Goal: Task Accomplishment & Management: Complete application form

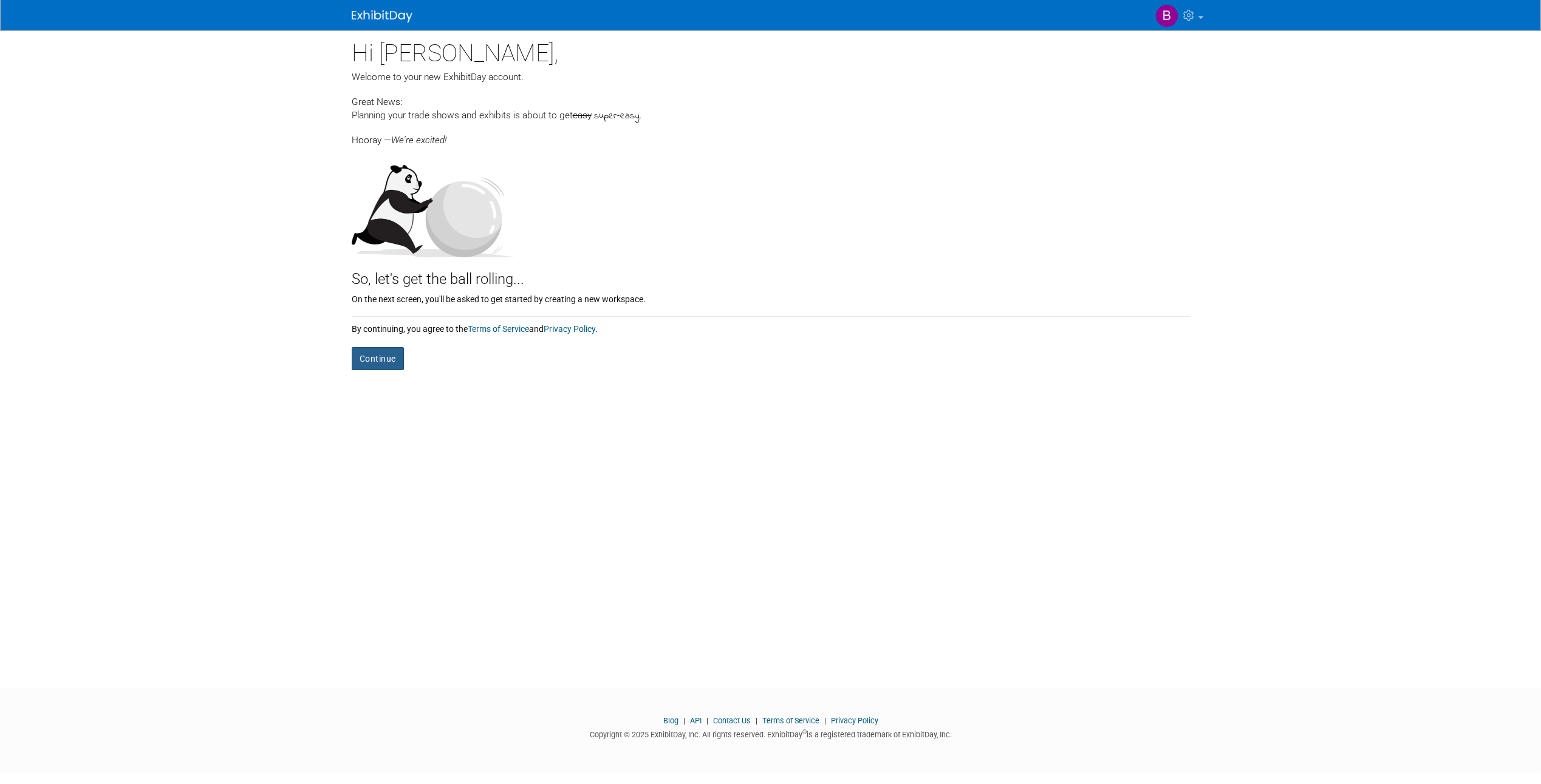
click at [380, 362] on button "Continue" at bounding box center [378, 359] width 52 height 23
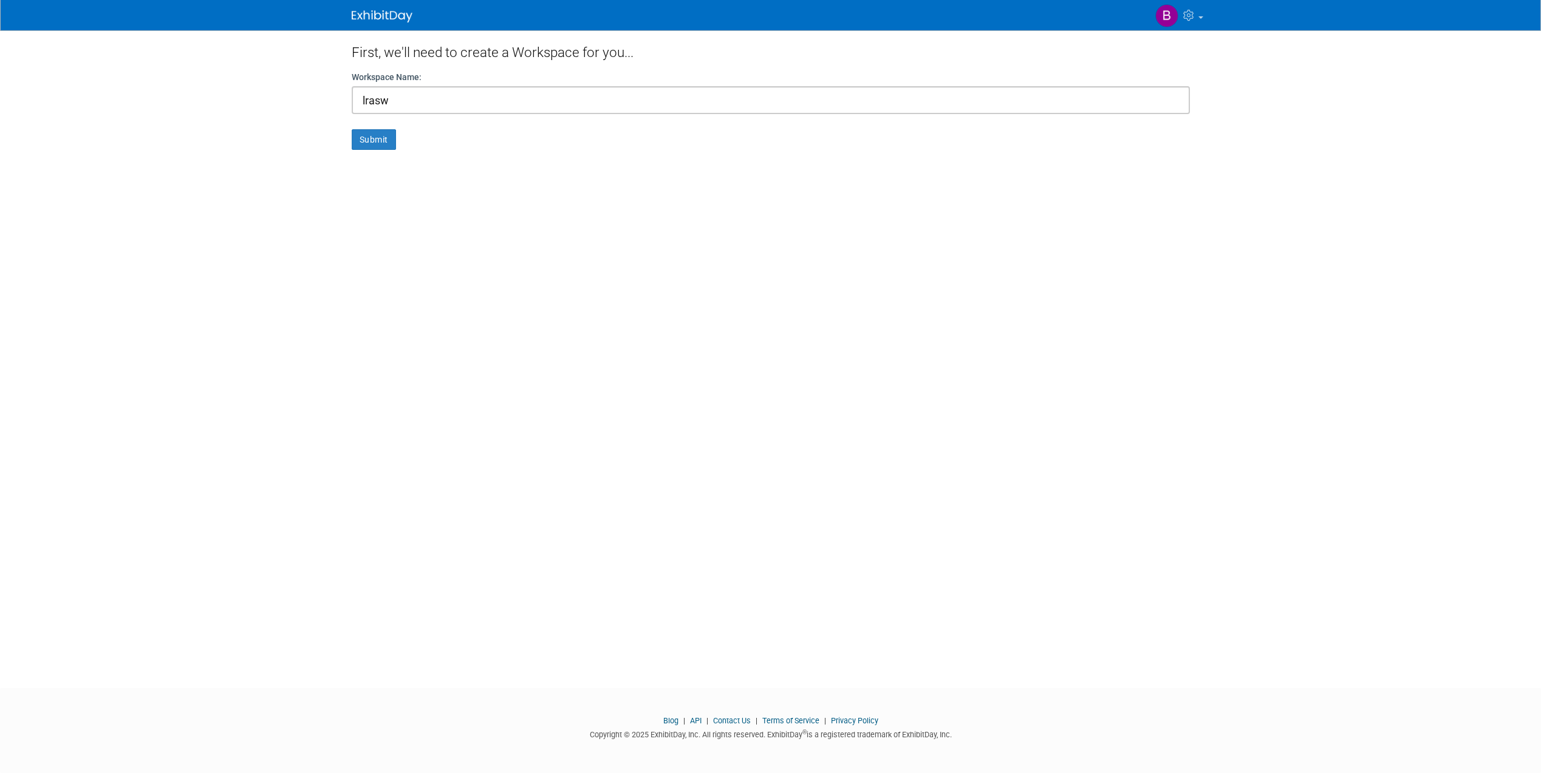
type input "lrasw"
click at [352, 129] on button "Submit" at bounding box center [374, 139] width 44 height 21
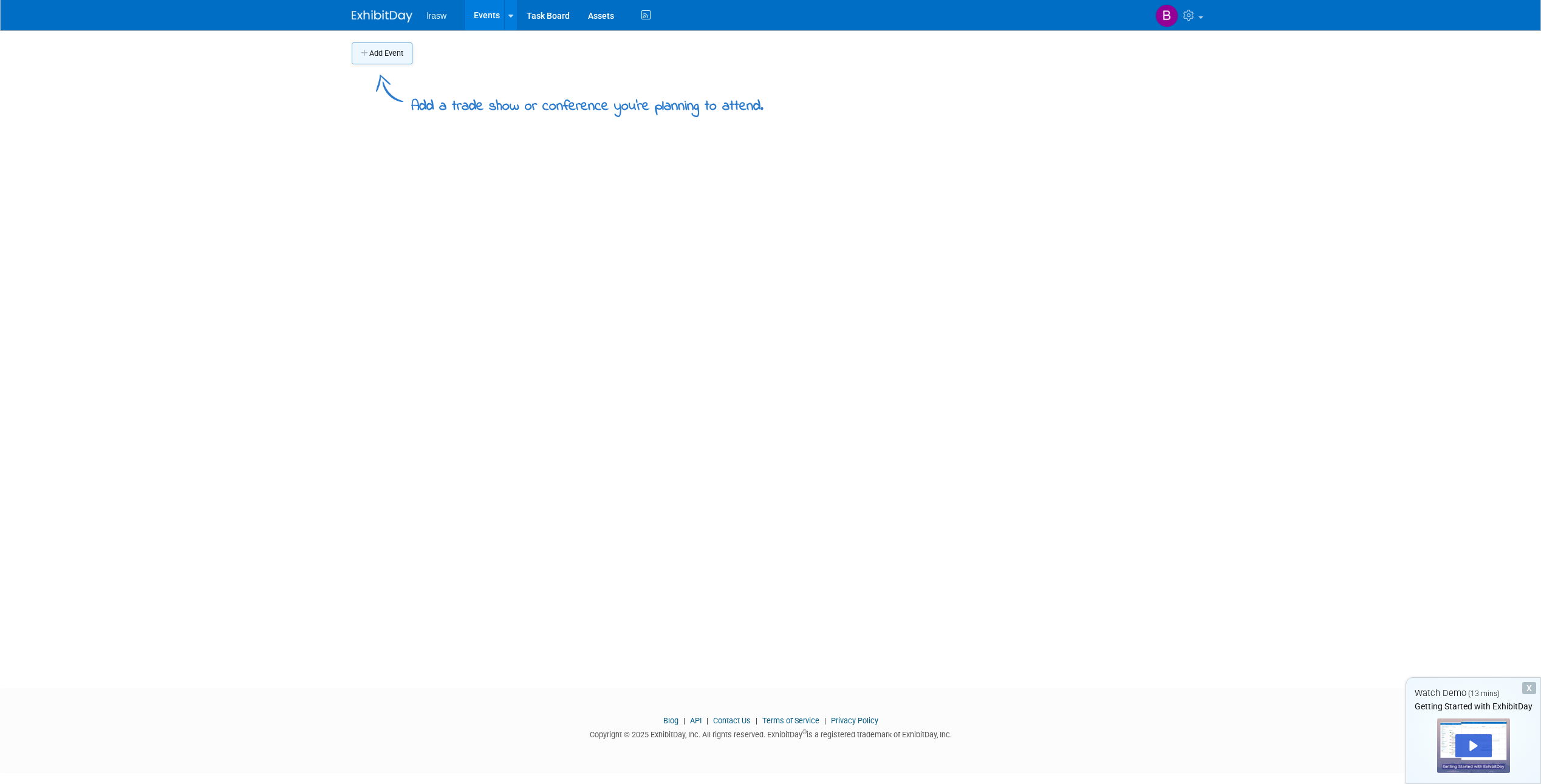
click at [385, 55] on button "Add Event" at bounding box center [382, 54] width 61 height 22
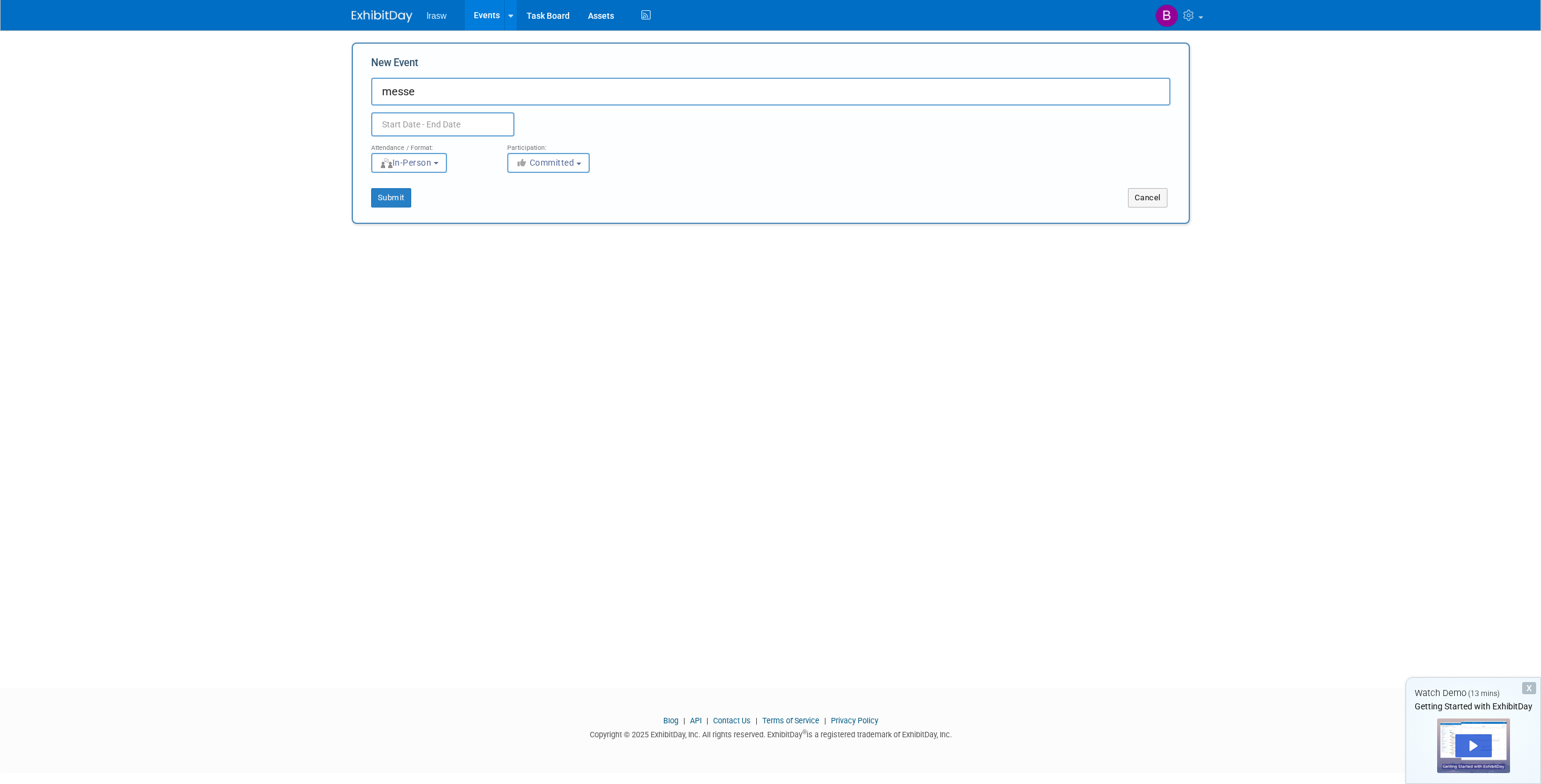
type input "messe"
click at [432, 160] on span "In-Person" at bounding box center [405, 163] width 52 height 10
click at [430, 188] on label "In-Person" at bounding box center [413, 188] width 71 height 16
click at [383, 188] on input "In-Person" at bounding box center [378, 188] width 8 height 8
click at [430, 185] on label "In-Person" at bounding box center [413, 188] width 71 height 16
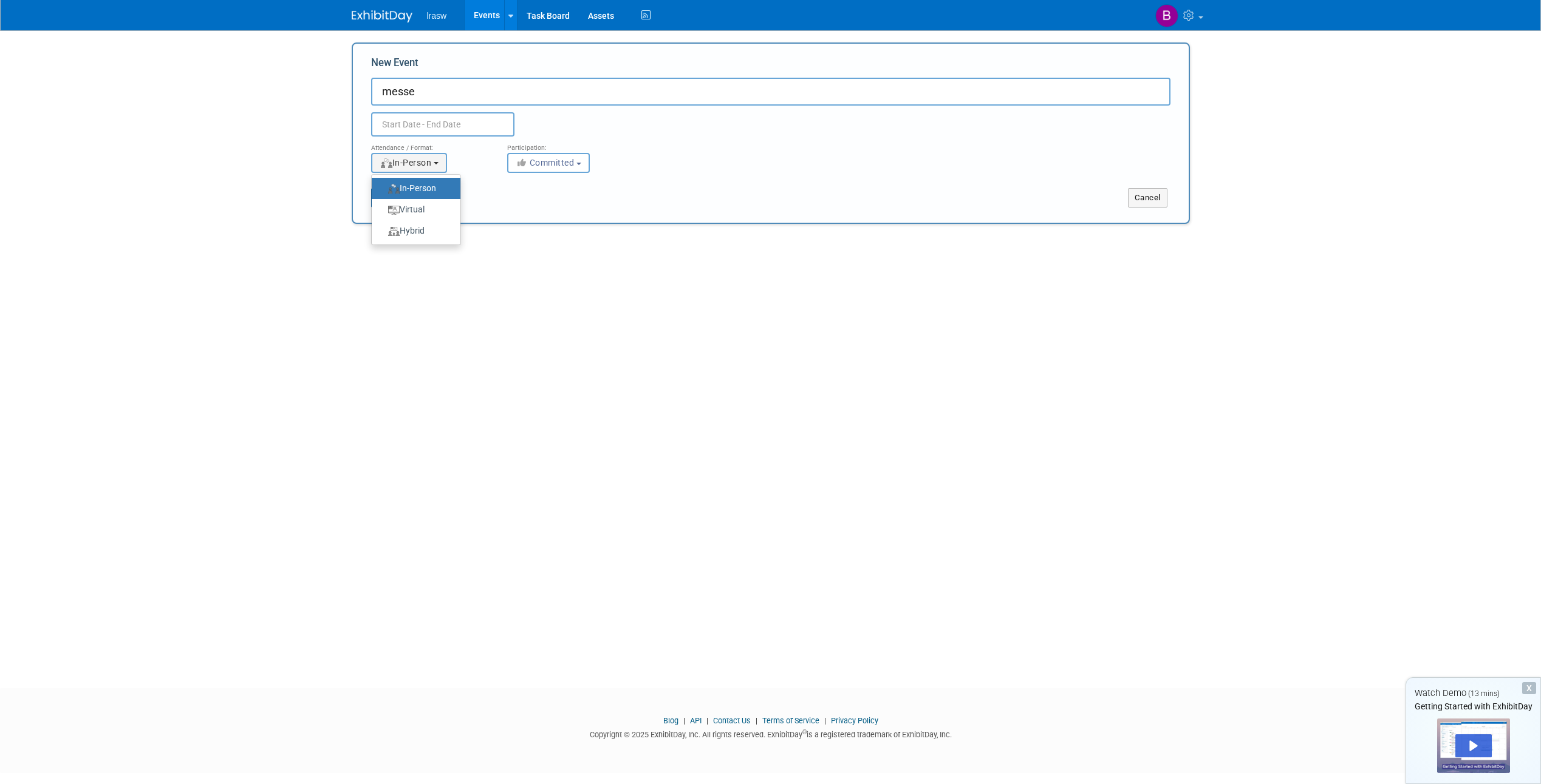
click at [383, 185] on input "In-Person" at bounding box center [378, 188] width 8 height 8
click at [649, 230] on div "Add Event Add a trade show or conference you're planning to attend. New Event m…" at bounding box center [771, 349] width 857 height 636
click at [403, 204] on button "Submit" at bounding box center [391, 198] width 40 height 19
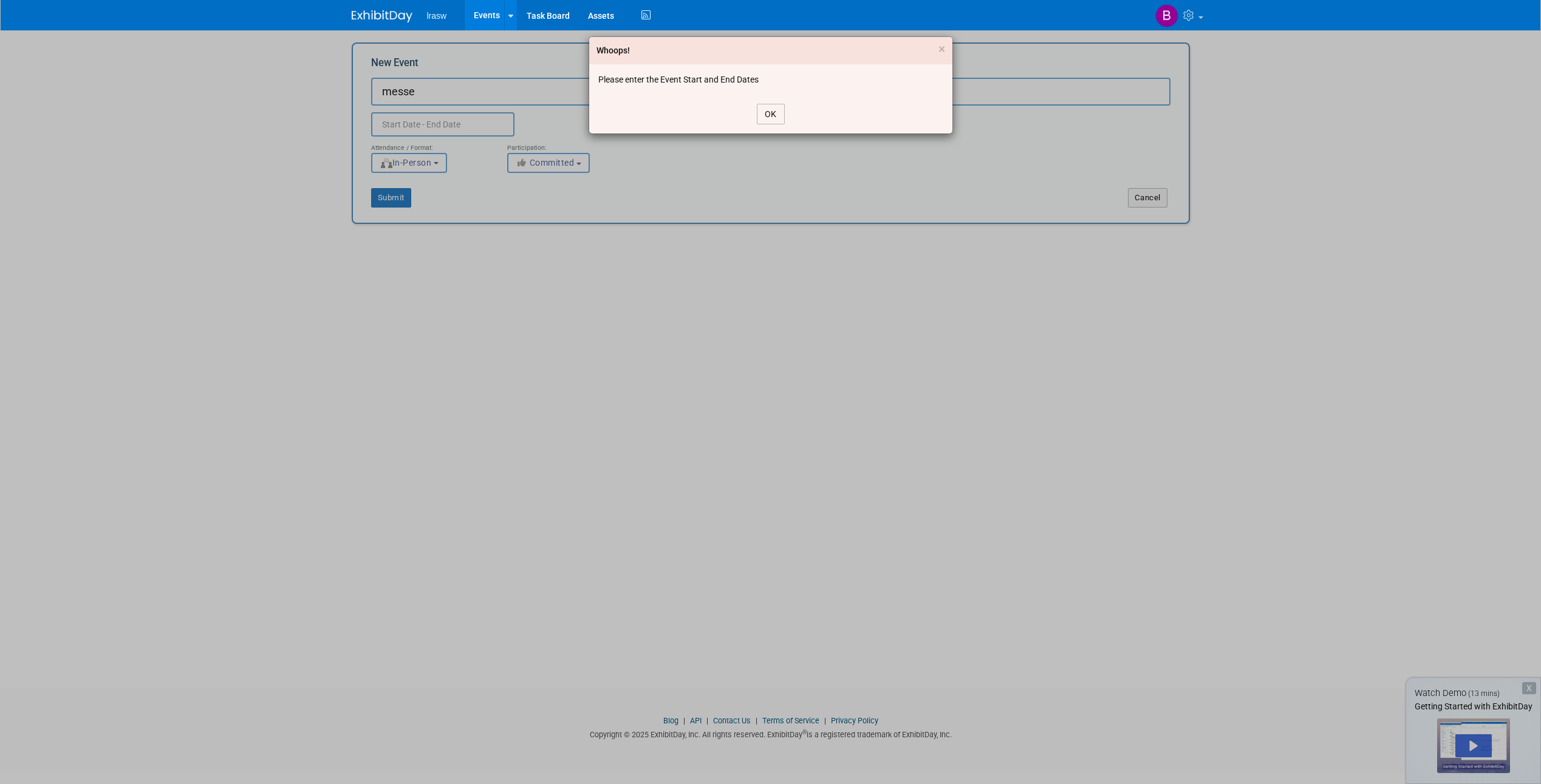
drag, startPoint x: 768, startPoint y: 116, endPoint x: 853, endPoint y: 307, distance: 209.1
click at [853, 307] on div "Whoops! × Please enter the Event Start and End Dates OK" at bounding box center [770, 392] width 1541 height 784
